Goal: Task Accomplishment & Management: Complete application form

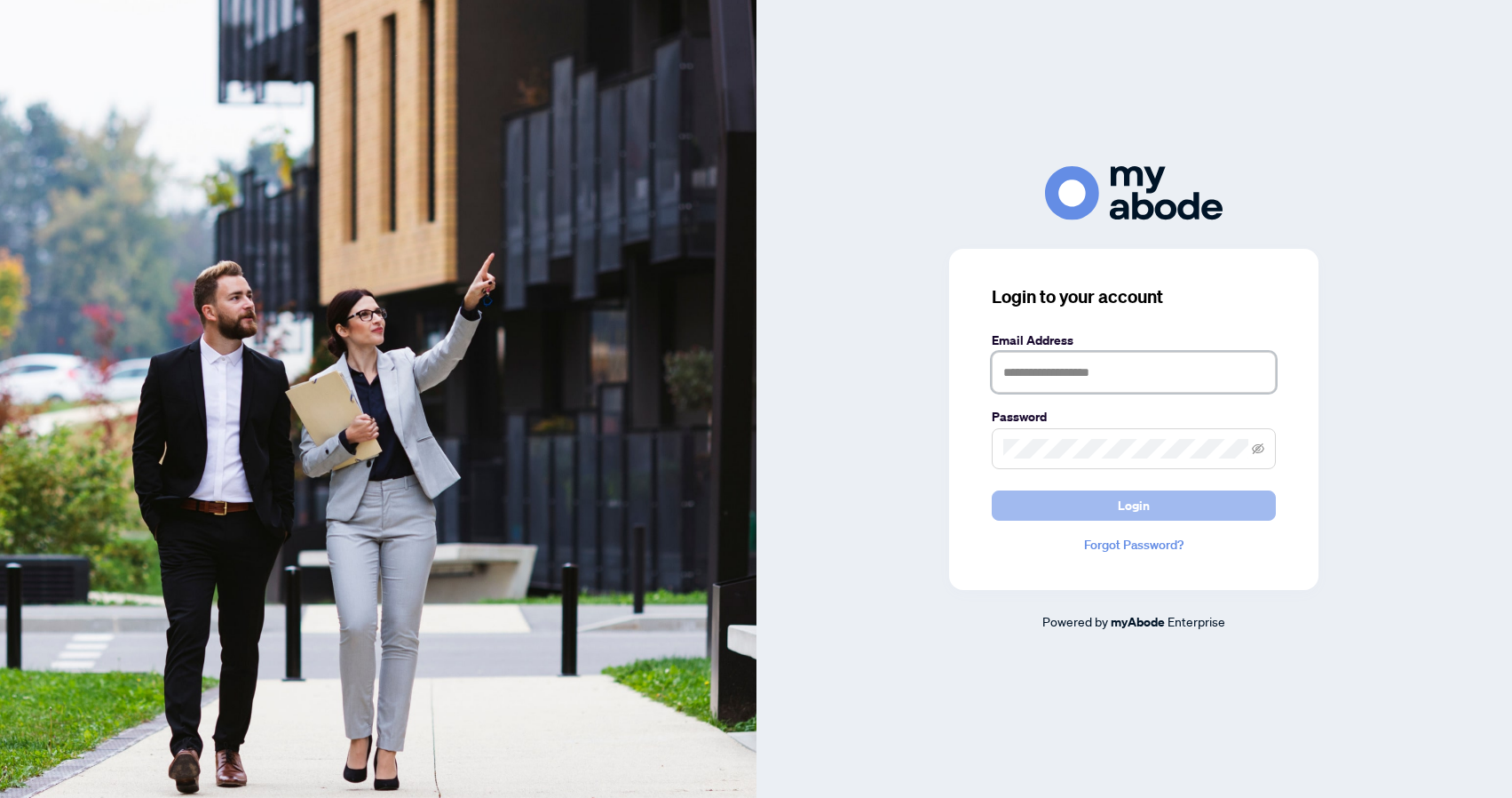
type input "**********"
click at [1128, 508] on span "Login" at bounding box center [1133, 505] width 32 height 28
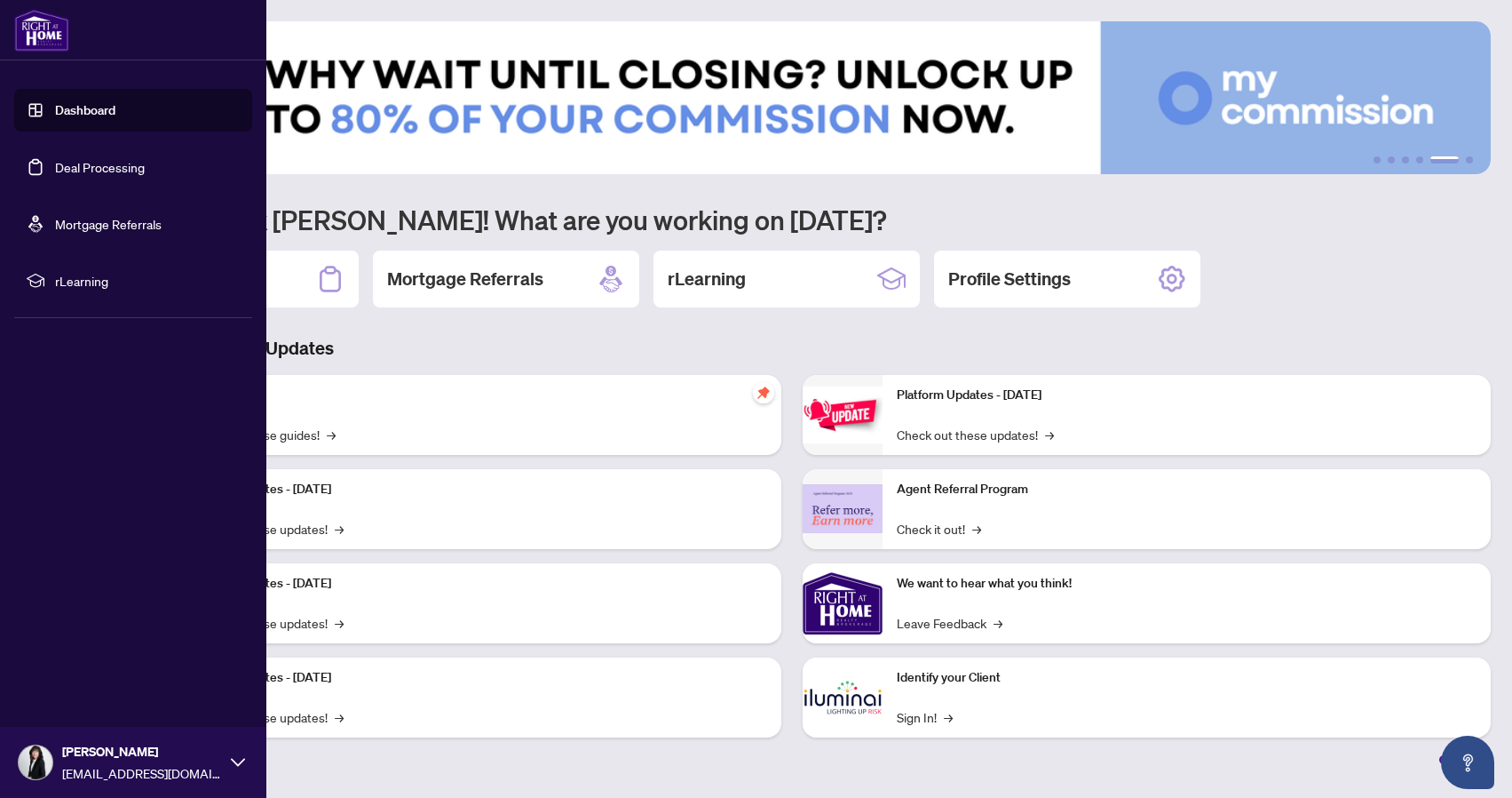
click at [87, 165] on link "Deal Processing" at bounding box center [99, 167] width 89 height 16
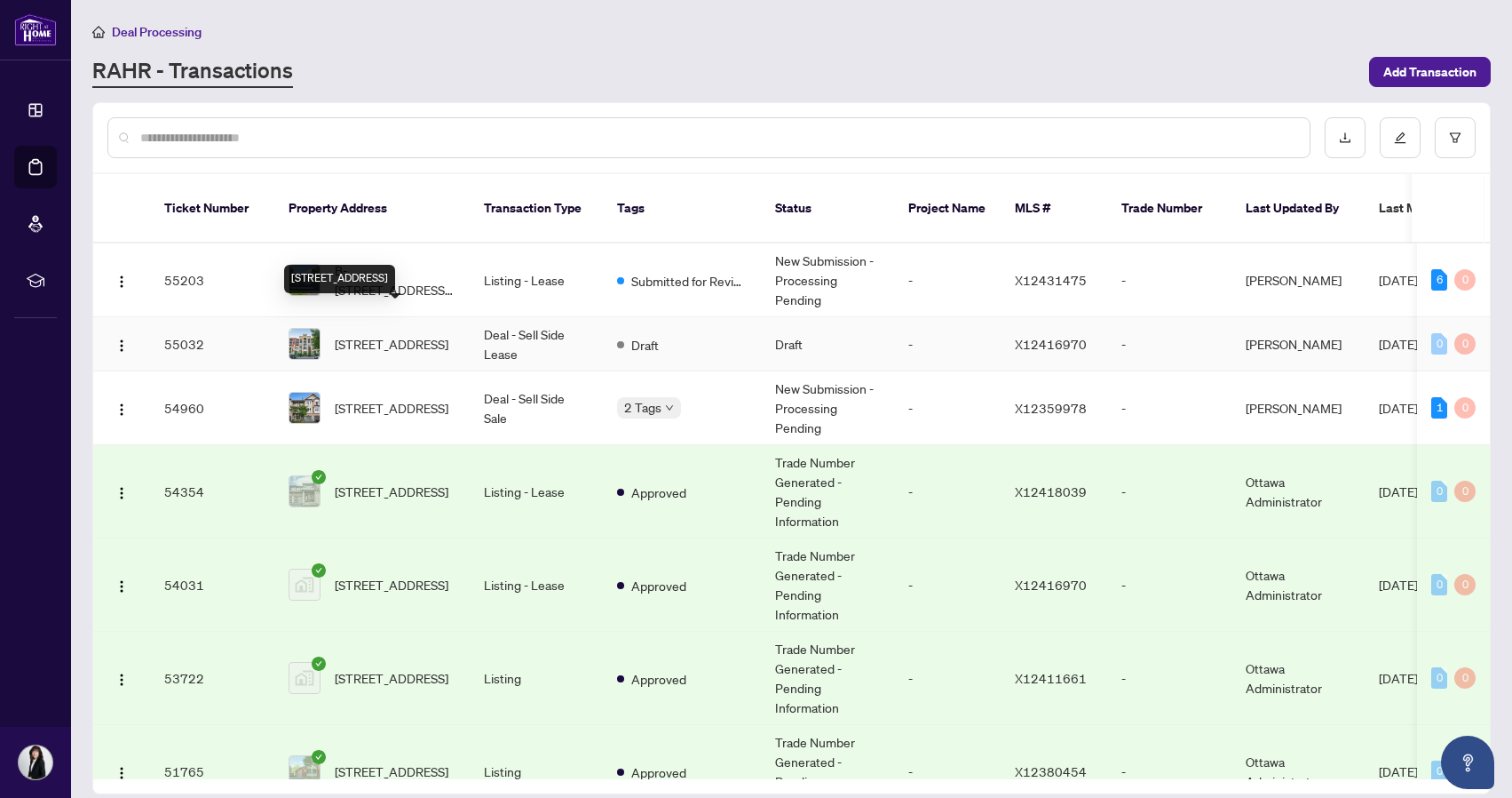
click at [396, 334] on span "[STREET_ADDRESS]" at bounding box center [391, 344] width 114 height 20
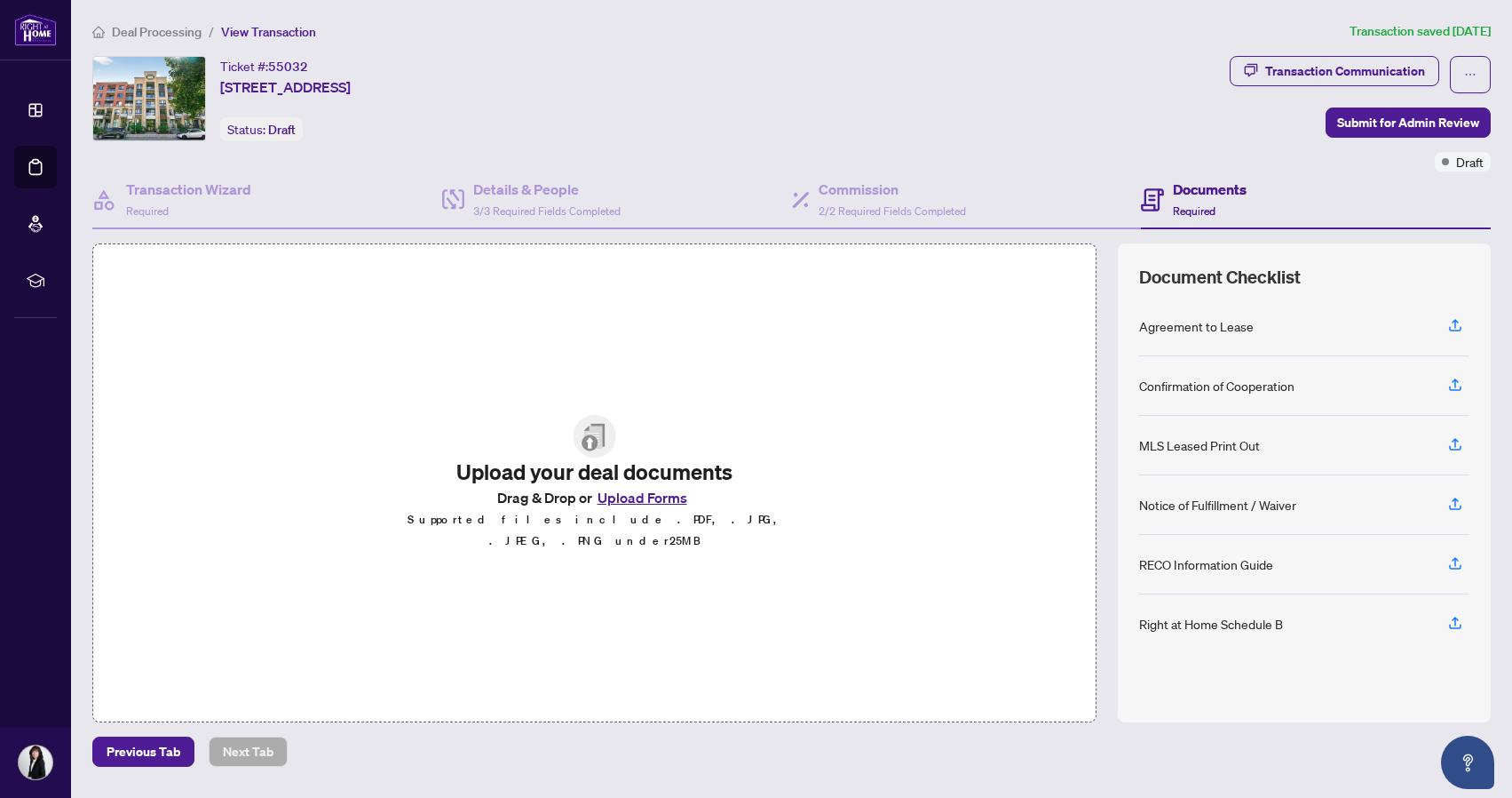
click at [642, 508] on button "Upload Forms" at bounding box center [643, 498] width 100 height 24
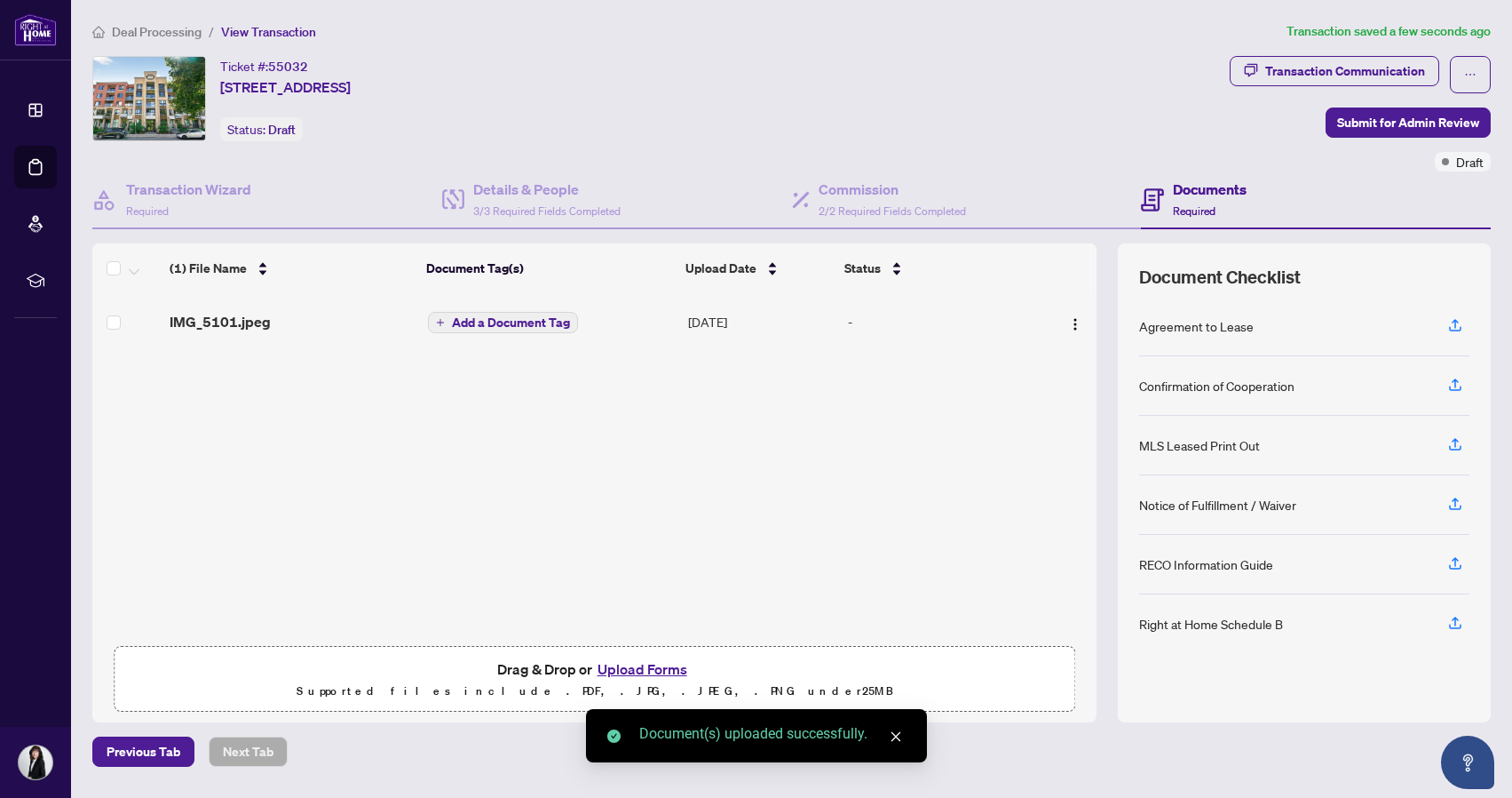
click at [515, 321] on span "Add a Document Tag" at bounding box center [511, 322] width 118 height 13
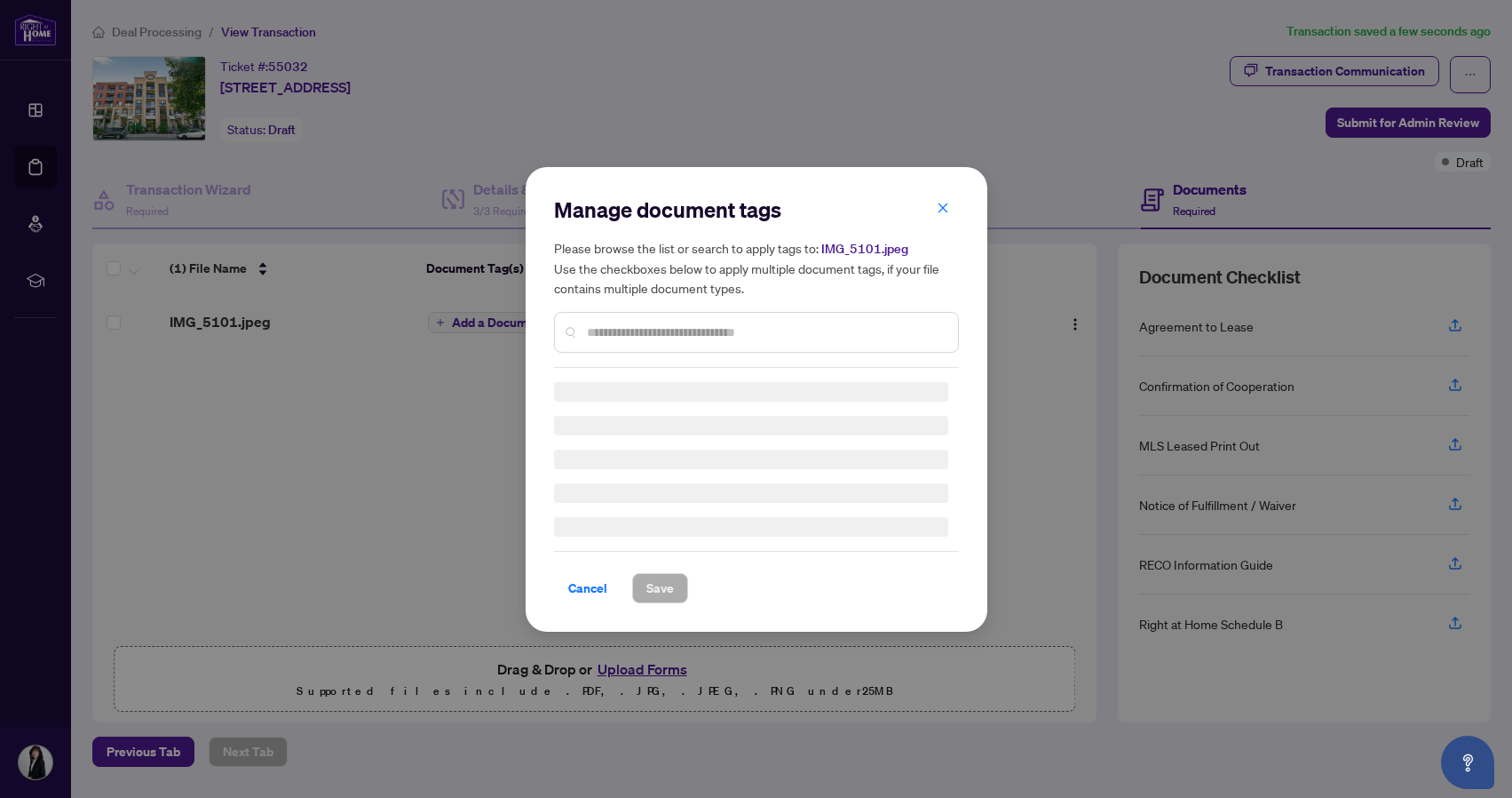
click at [671, 332] on input "text" at bounding box center [765, 333] width 357 height 20
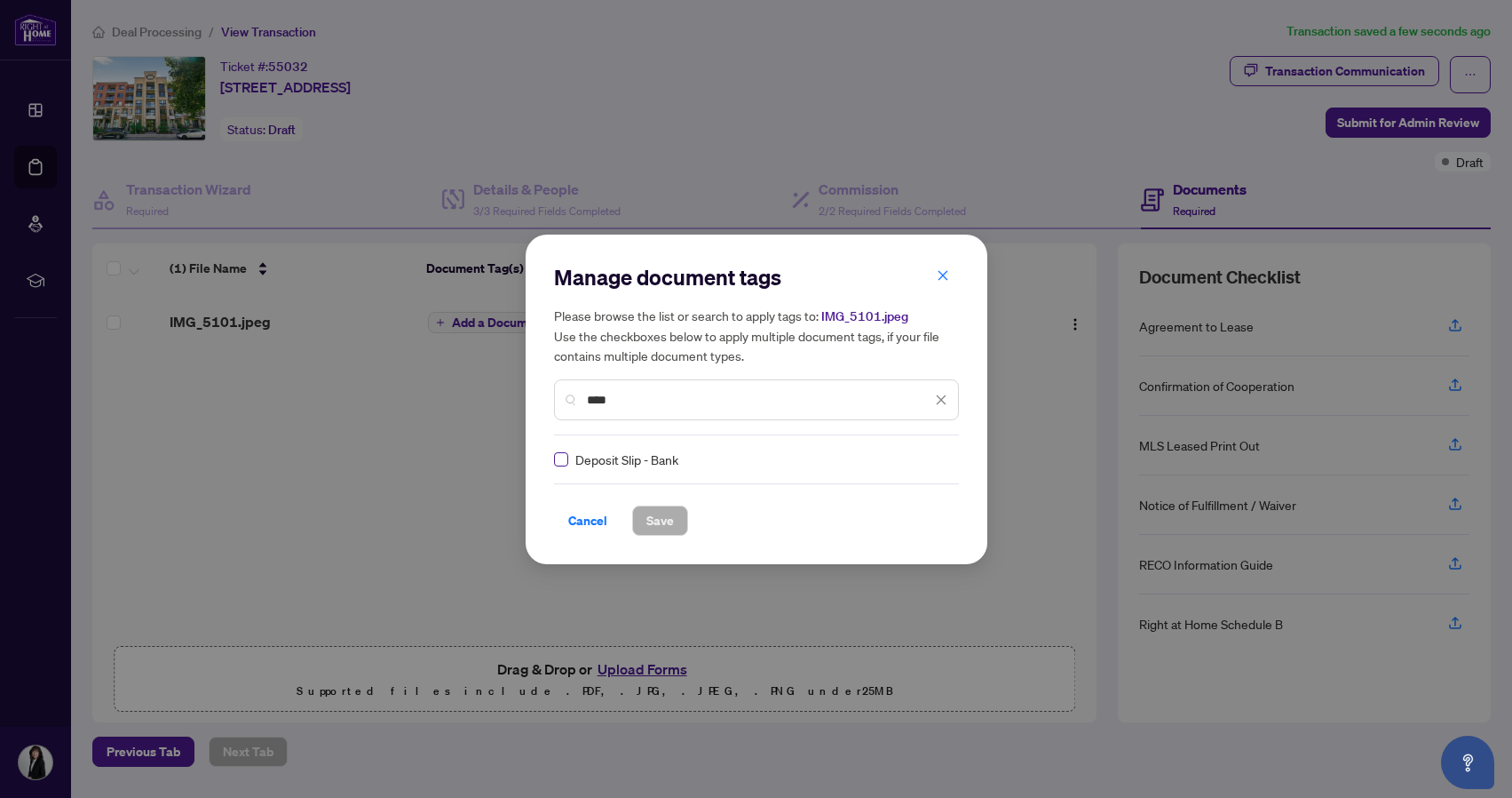
type input "****"
click at [669, 522] on span "Save" at bounding box center [660, 520] width 27 height 28
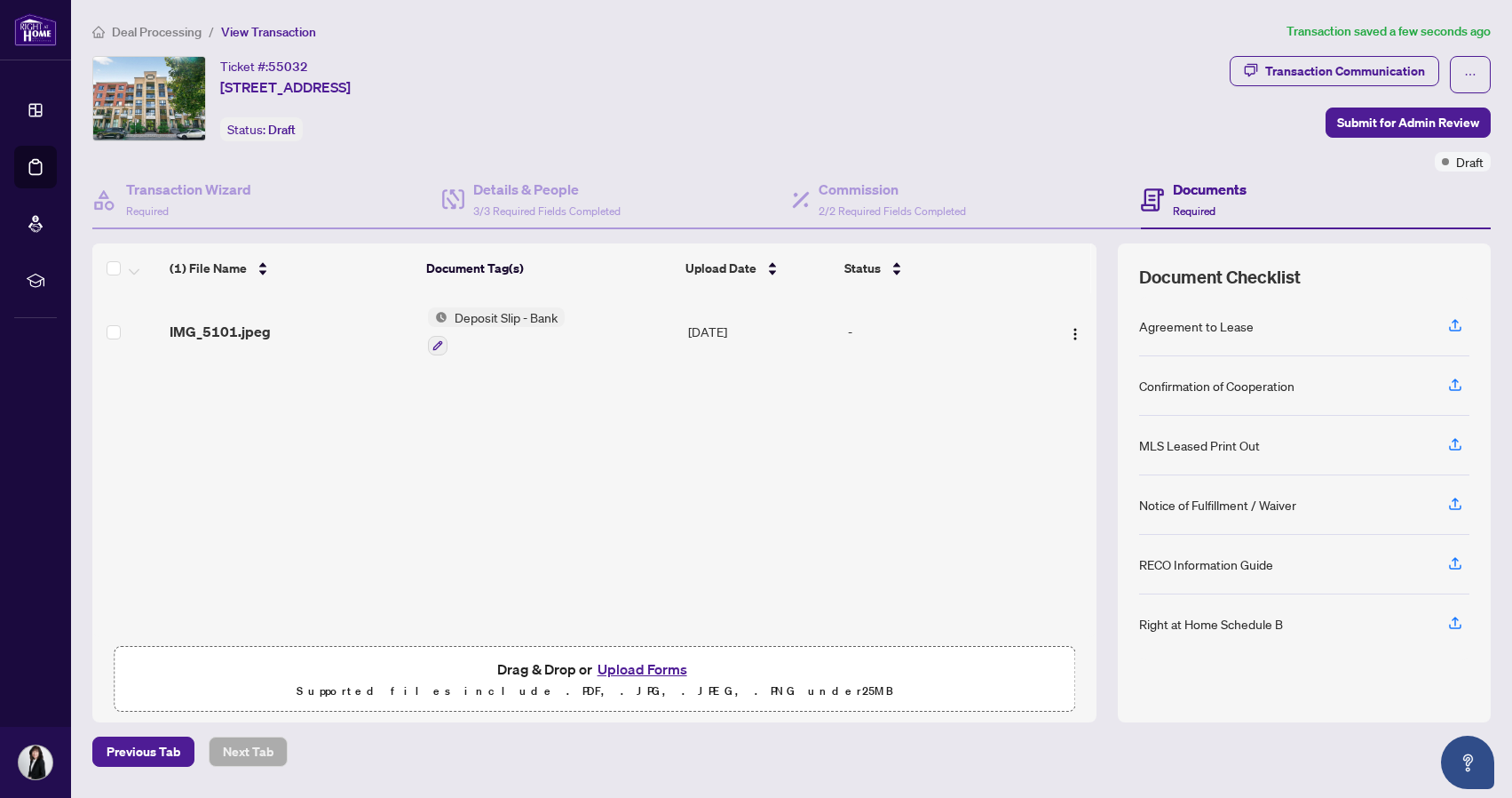
click at [642, 670] on button "Upload Forms" at bounding box center [643, 669] width 100 height 24
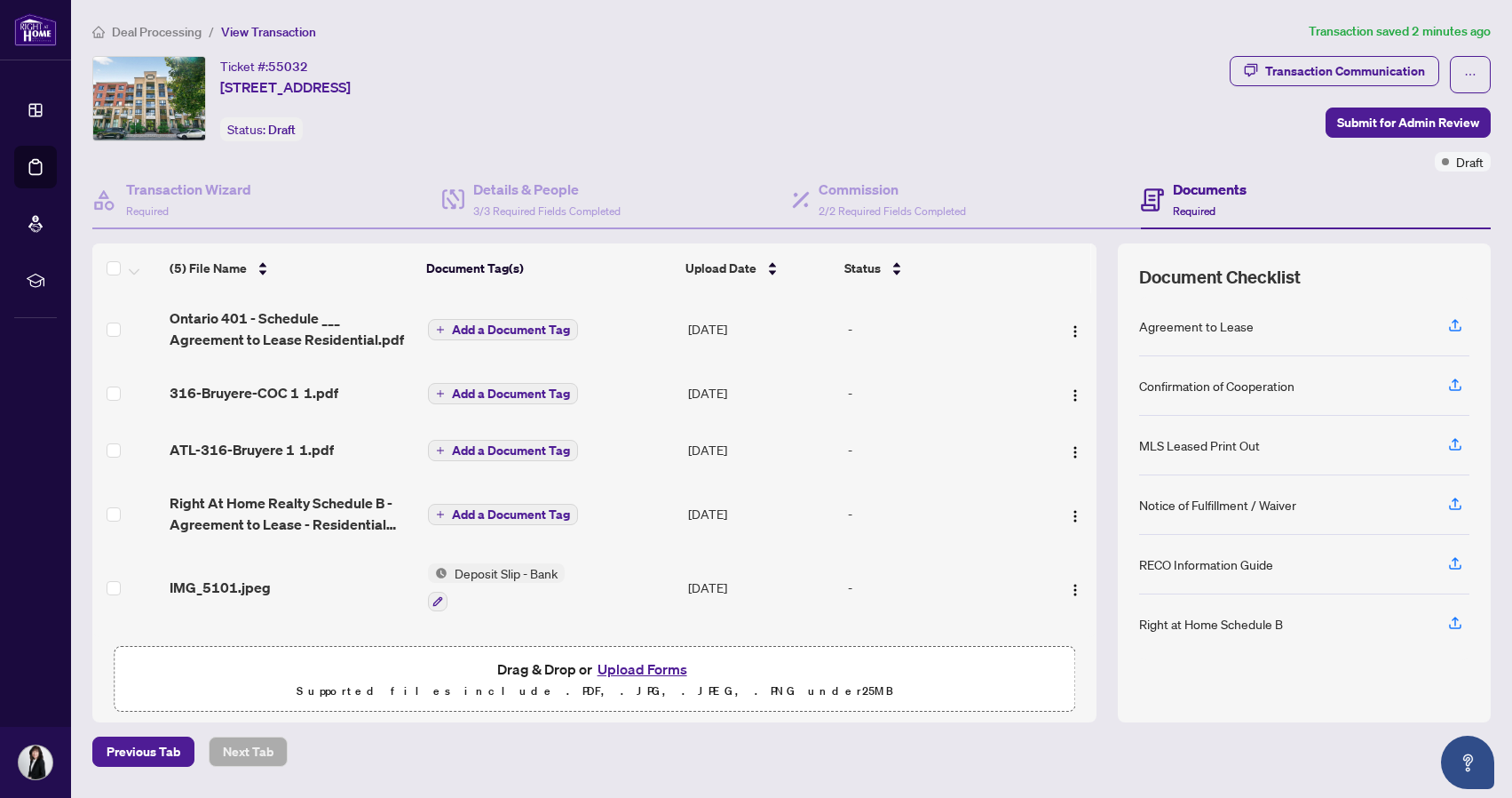
click at [641, 670] on button "Upload Forms" at bounding box center [643, 669] width 100 height 24
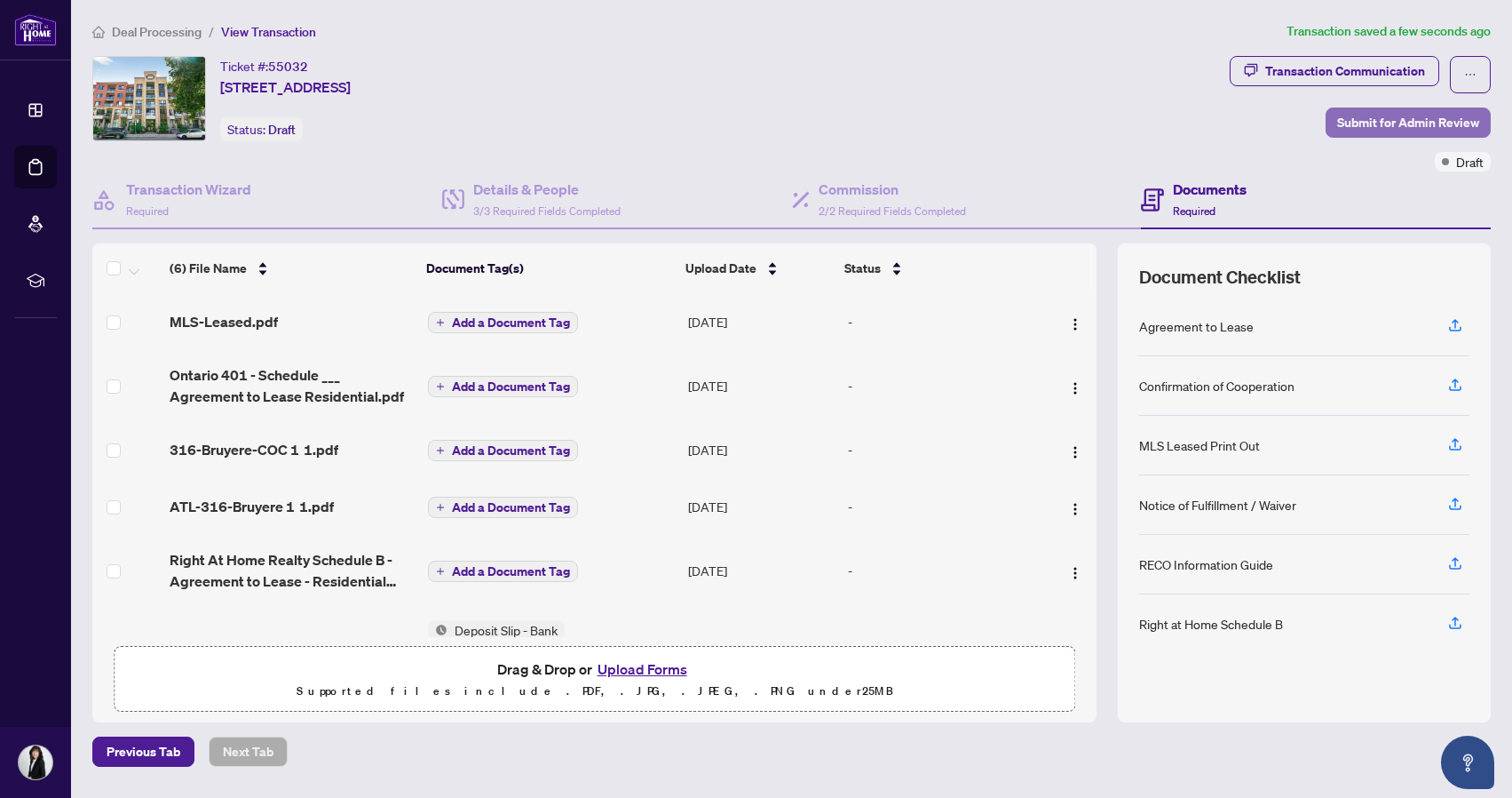
click at [1378, 124] on span "Submit for Admin Review" at bounding box center [1408, 122] width 142 height 28
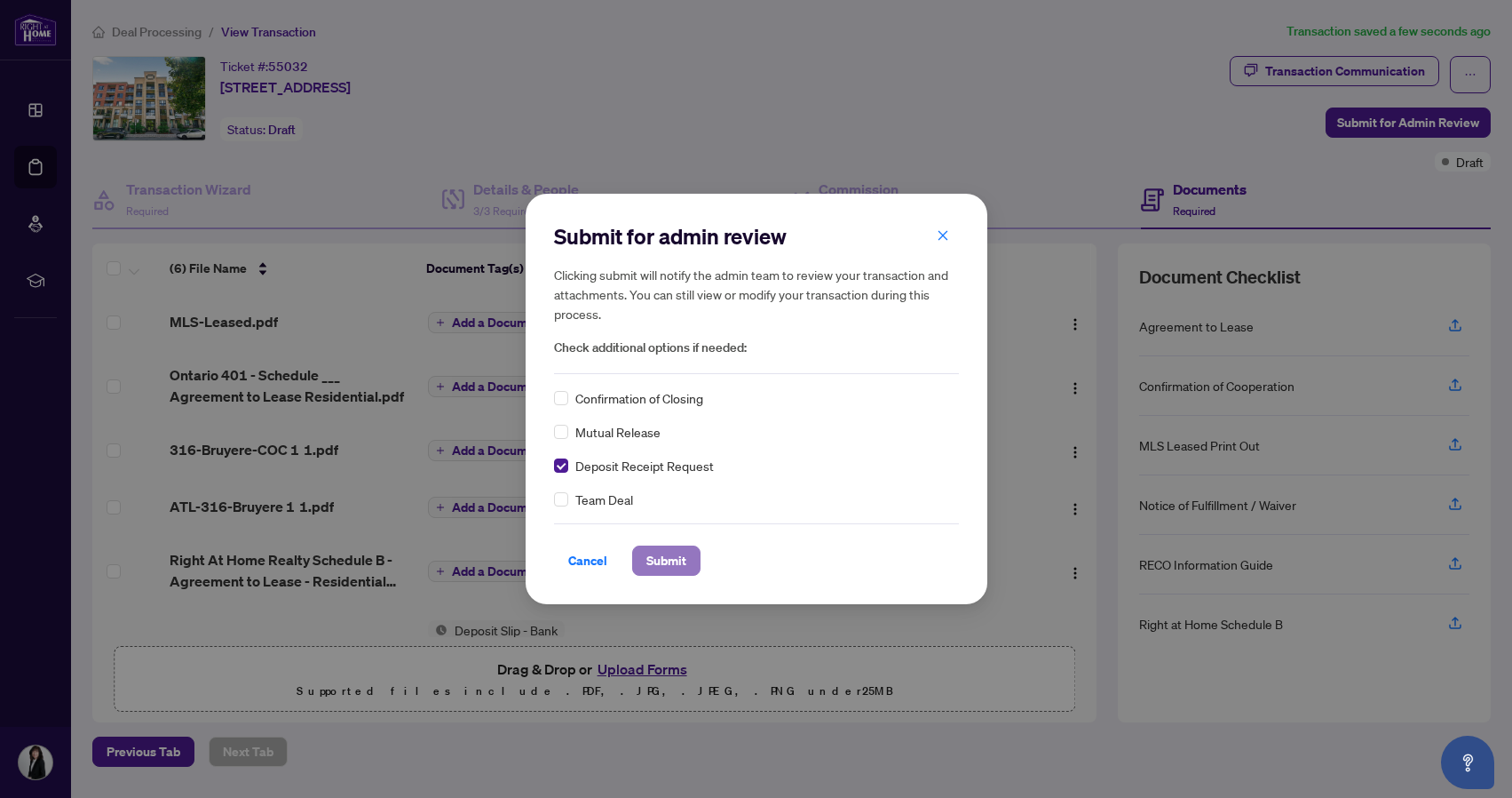
click at [671, 559] on span "Submit" at bounding box center [666, 560] width 40 height 28
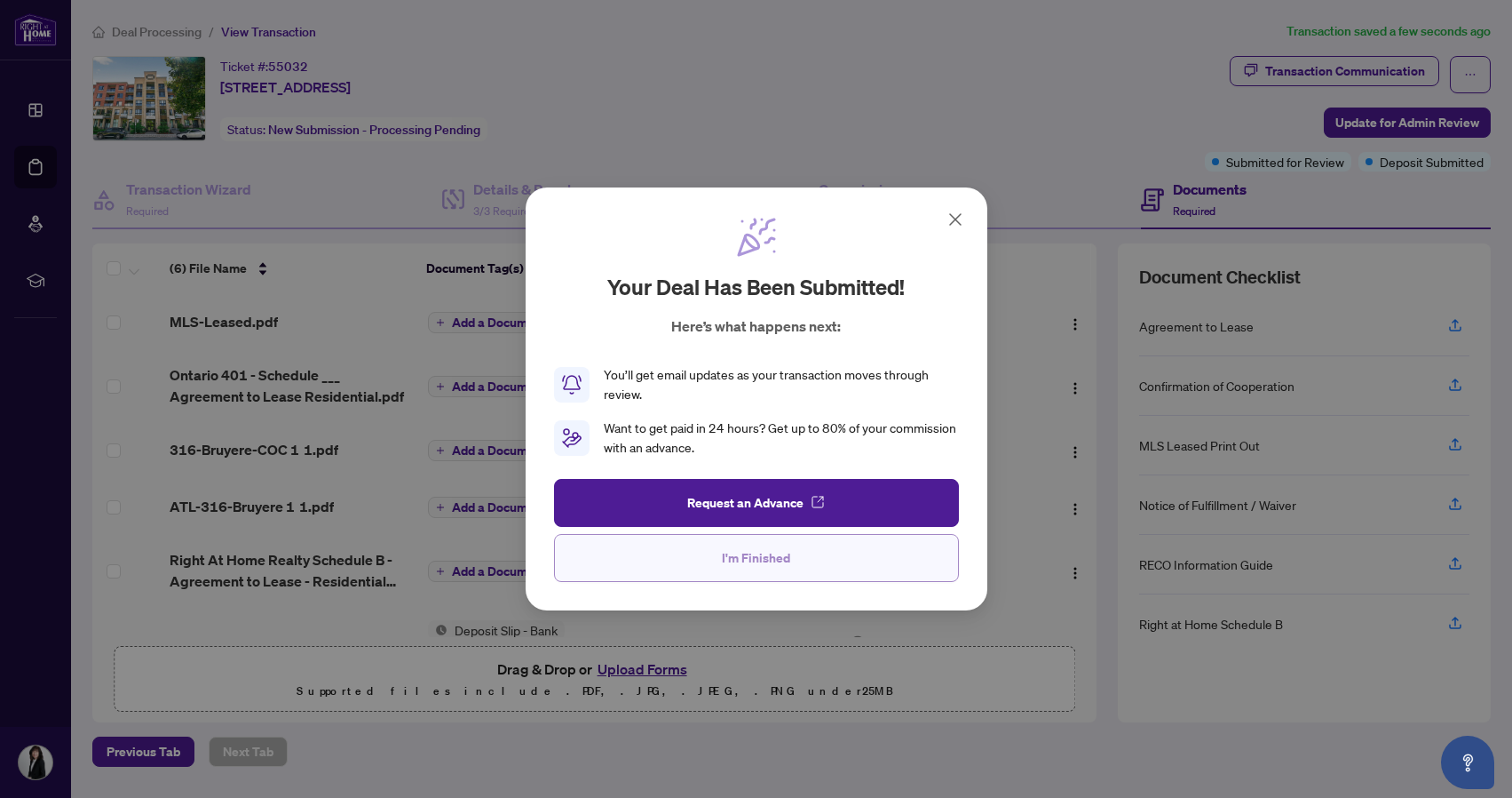
click at [744, 566] on span "I'm Finished" at bounding box center [756, 558] width 69 height 28
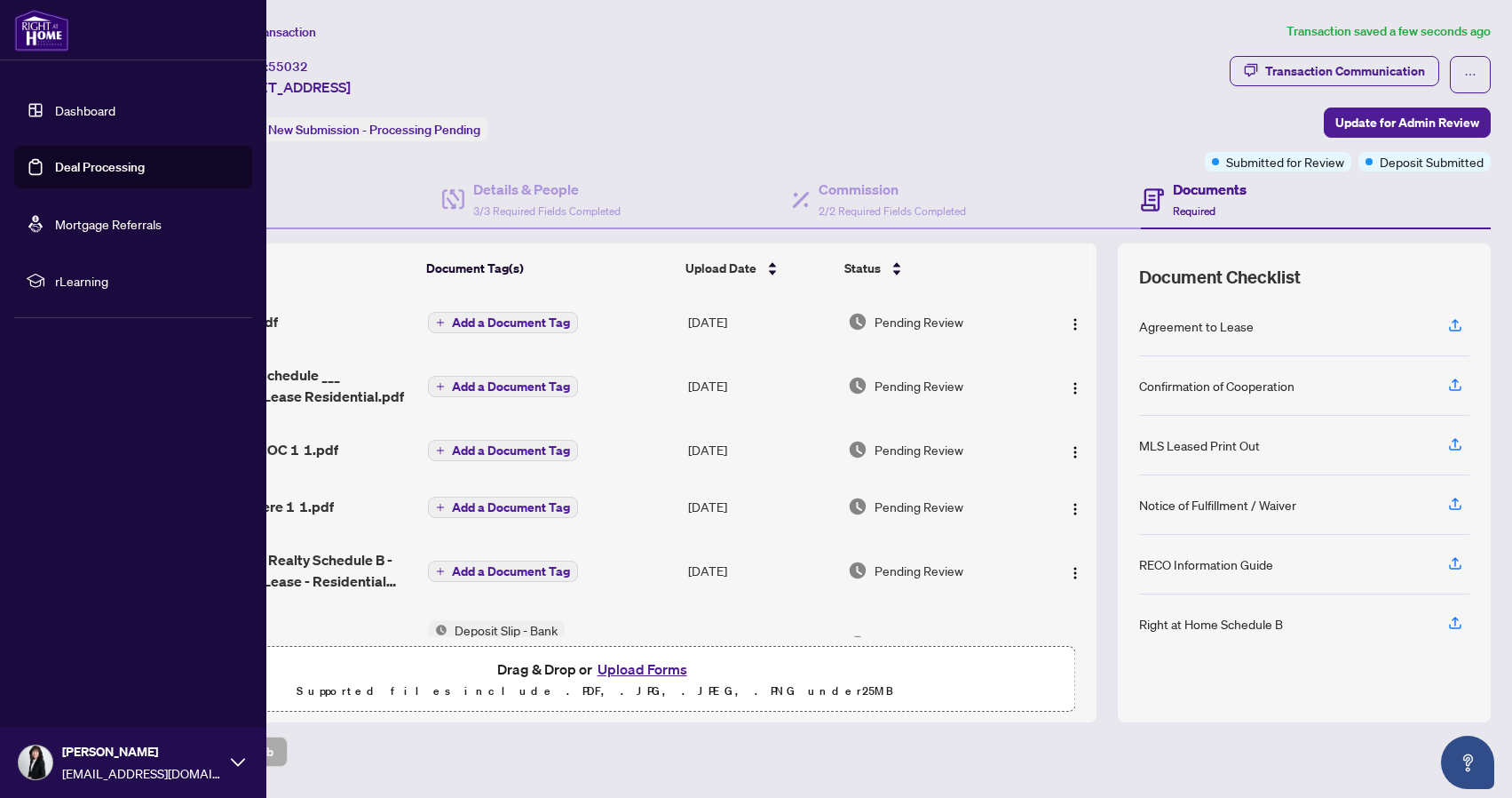
click at [83, 163] on link "Deal Processing" at bounding box center [99, 167] width 89 height 16
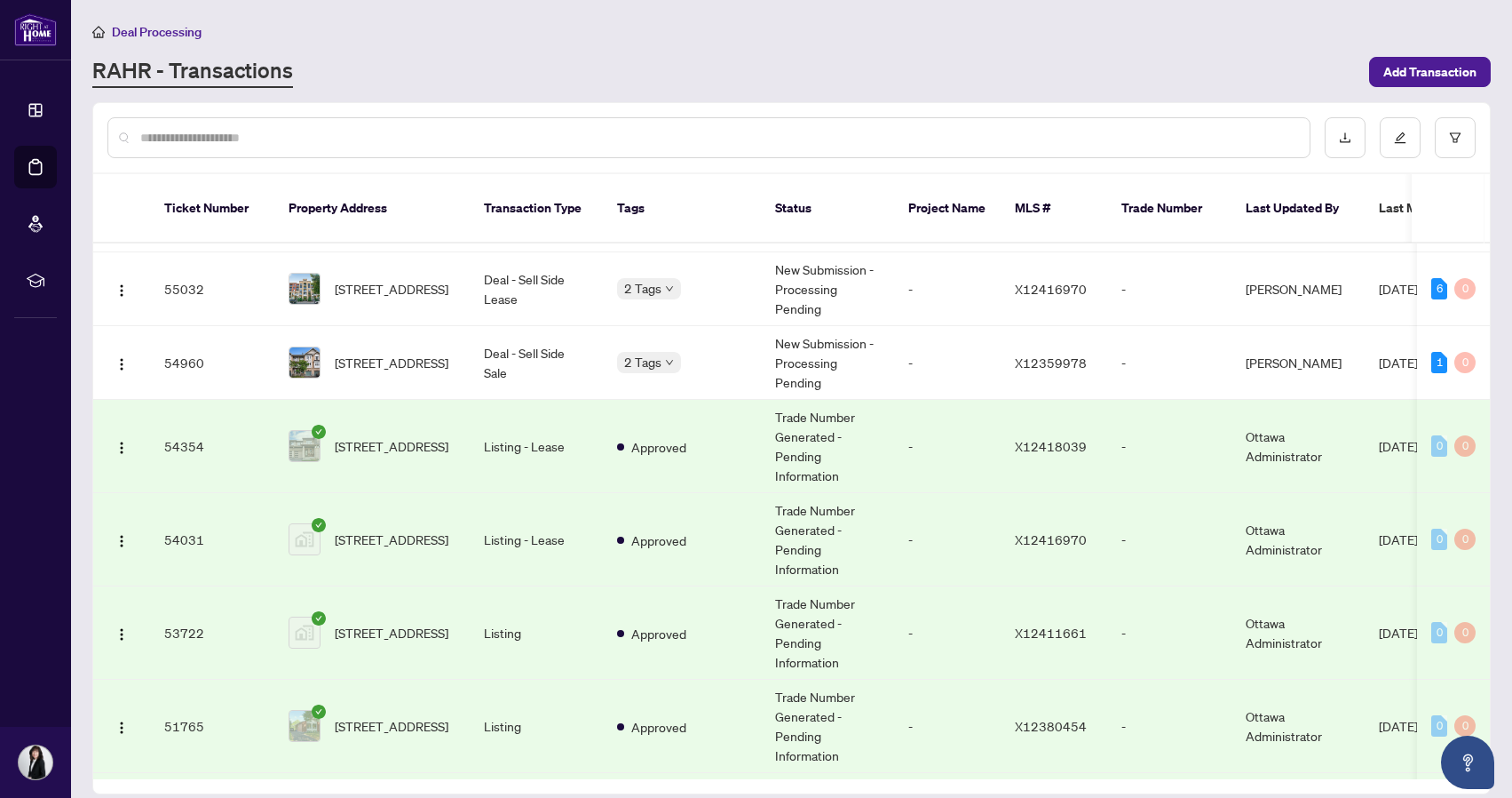
scroll to position [92, 0]
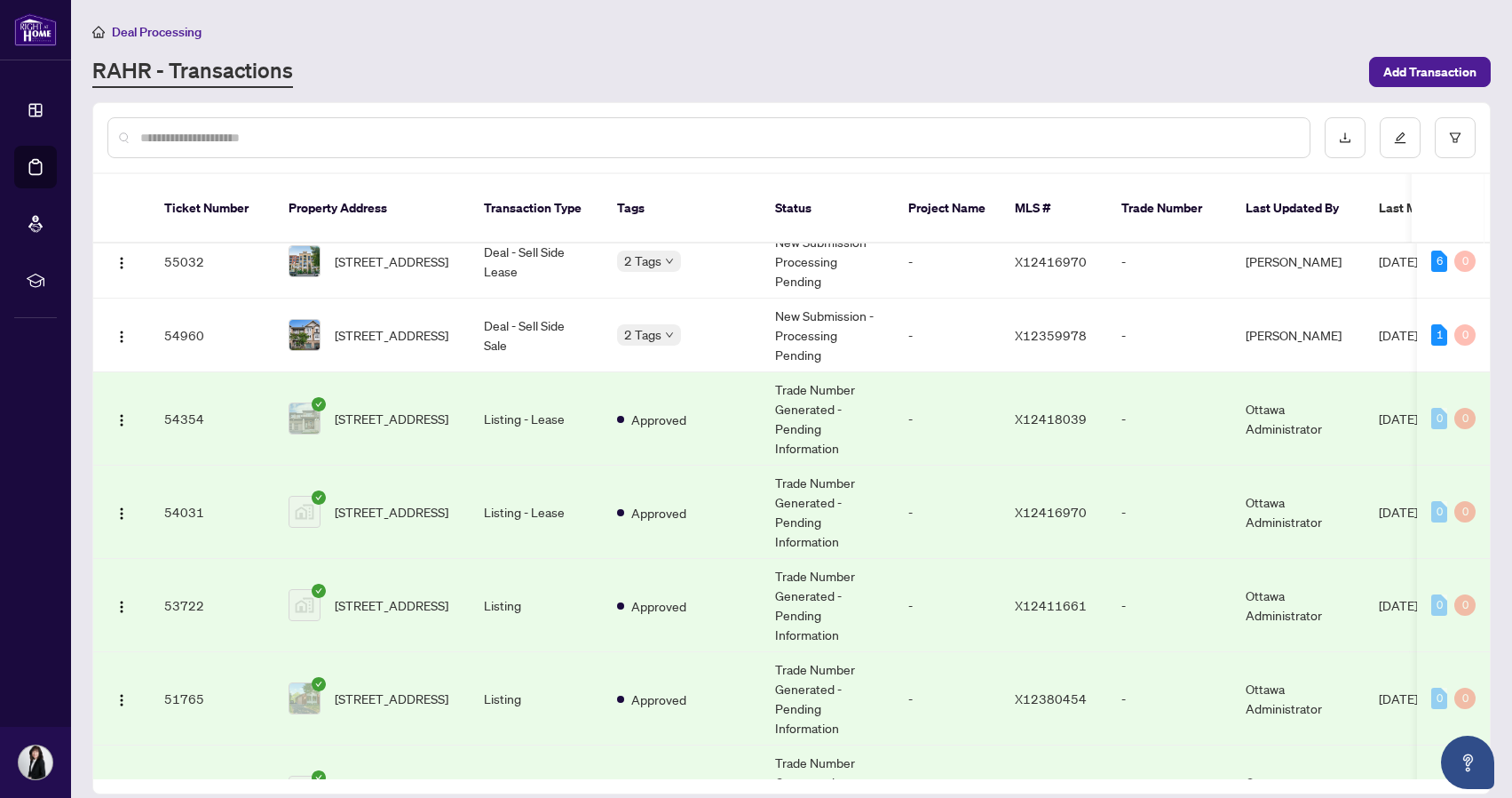
click at [844, 66] on div "RAHR - Transactions" at bounding box center [725, 72] width 1267 height 32
click at [1261, 51] on div "Deal Processing [PERSON_NAME] - Transactions Add Transaction" at bounding box center [791, 55] width 1398 height 67
